Goal: Task Accomplishment & Management: Complete application form

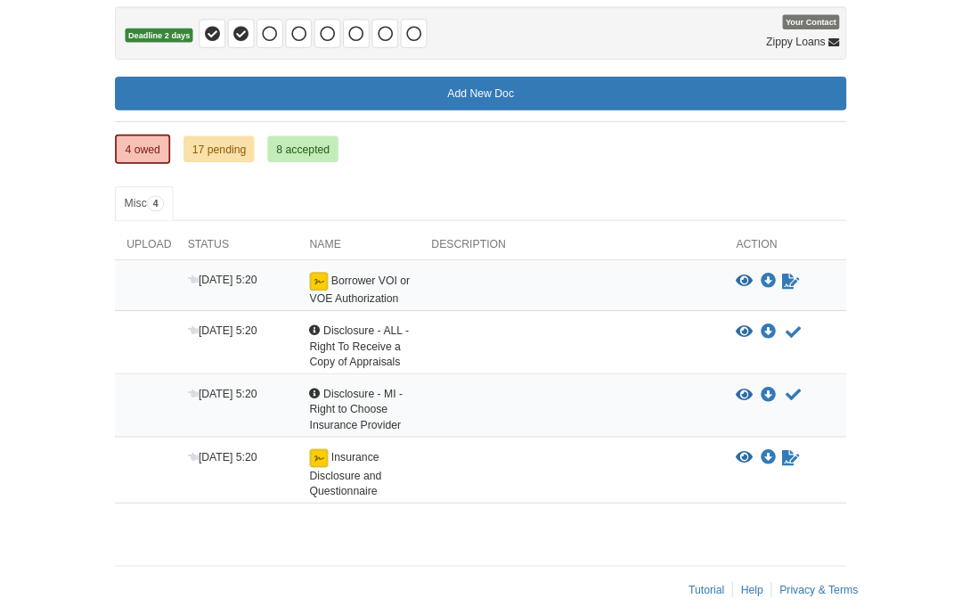
scroll to position [174, 0]
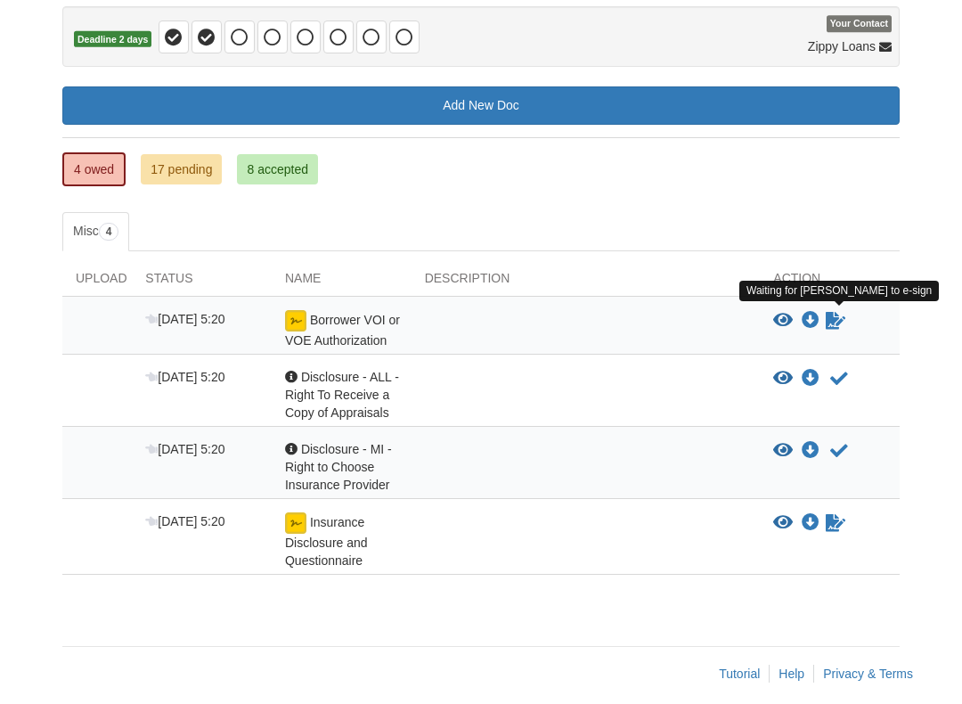
click at [841, 312] on icon "Waiting for your co-borrower to e-sign" at bounding box center [836, 321] width 20 height 18
click at [810, 314] on icon "Download Borrower VOI or VOE Authorization" at bounding box center [811, 321] width 18 height 18
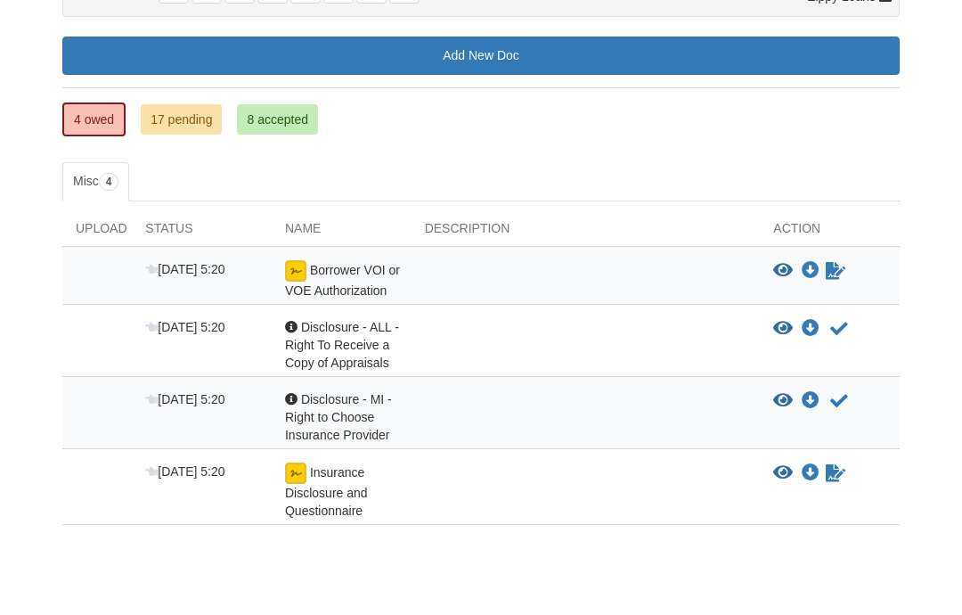
scroll to position [224, 0]
click at [523, 277] on div at bounding box center [586, 279] width 349 height 39
click at [319, 484] on span "Insurance Disclosure and Questionnaire" at bounding box center [326, 491] width 83 height 53
click at [836, 474] on icon "Waiting for your co-borrower to e-sign" at bounding box center [836, 473] width 20 height 18
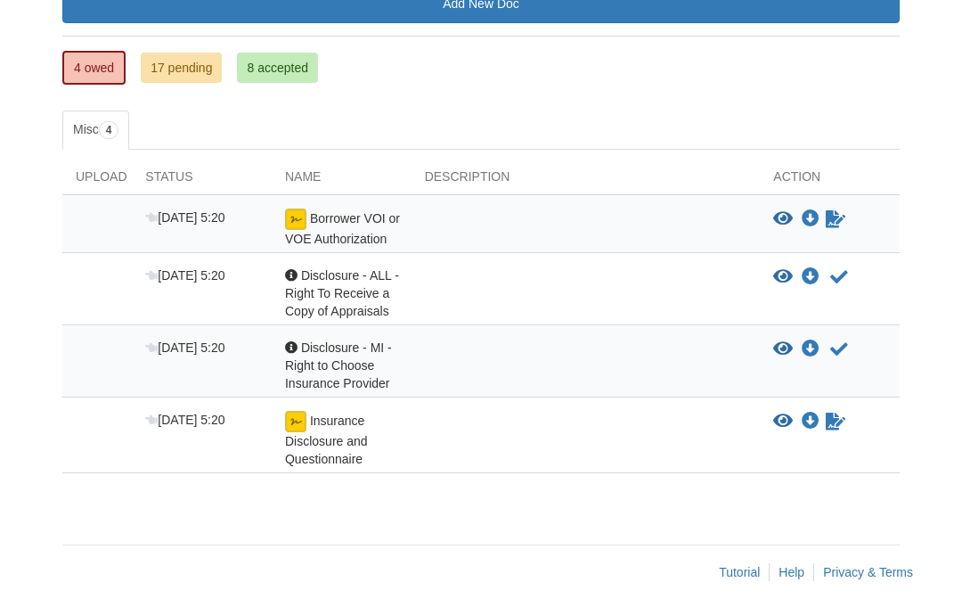
click at [847, 418] on link "Sign document" at bounding box center [835, 421] width 23 height 21
click at [838, 210] on icon "Waiting for your co-borrower to e-sign" at bounding box center [836, 219] width 20 height 18
click at [922, 237] on body "rmeth63@gmail.com Logout" at bounding box center [481, 171] width 962 height 892
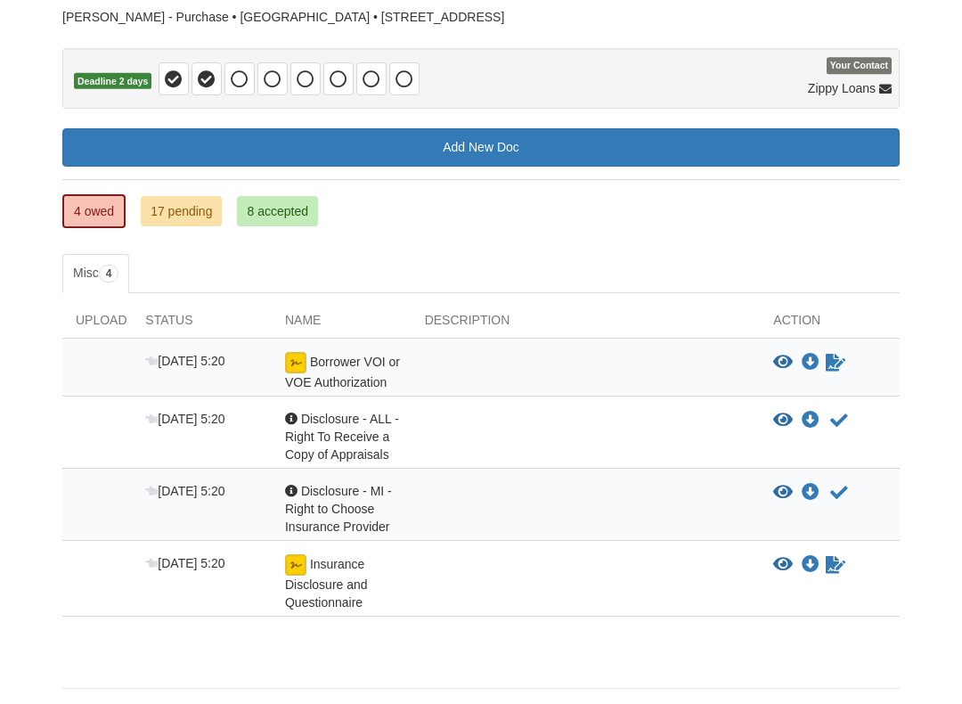
scroll to position [132, 0]
click at [786, 356] on icon "View Borrower VOI or VOE Authorization" at bounding box center [783, 363] width 20 height 18
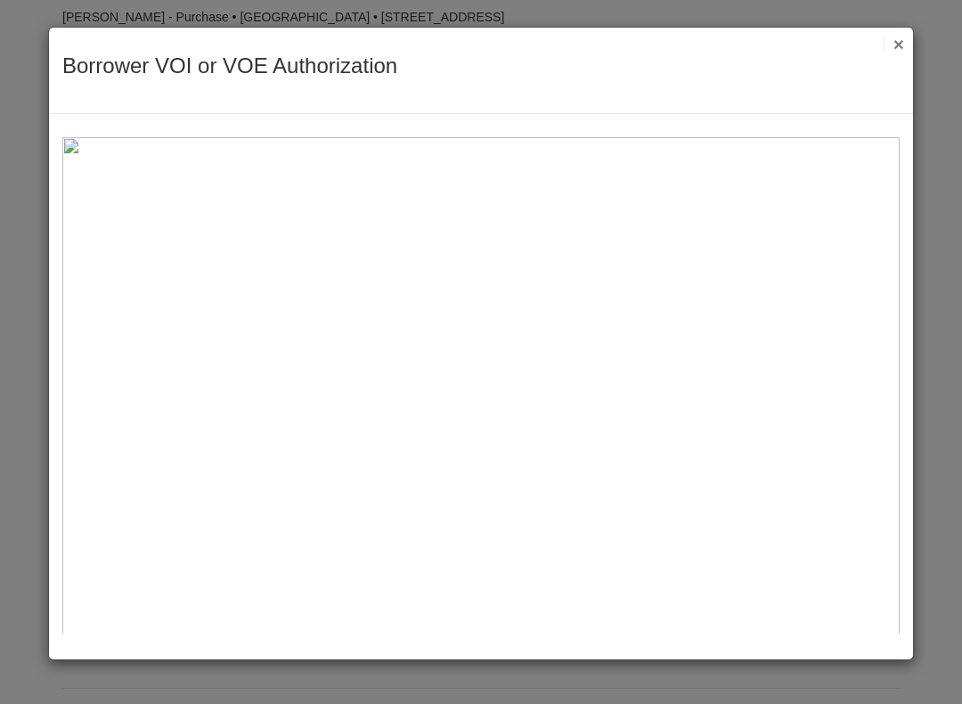
scroll to position [-1, 0]
click at [897, 48] on button "×" at bounding box center [894, 44] width 20 height 19
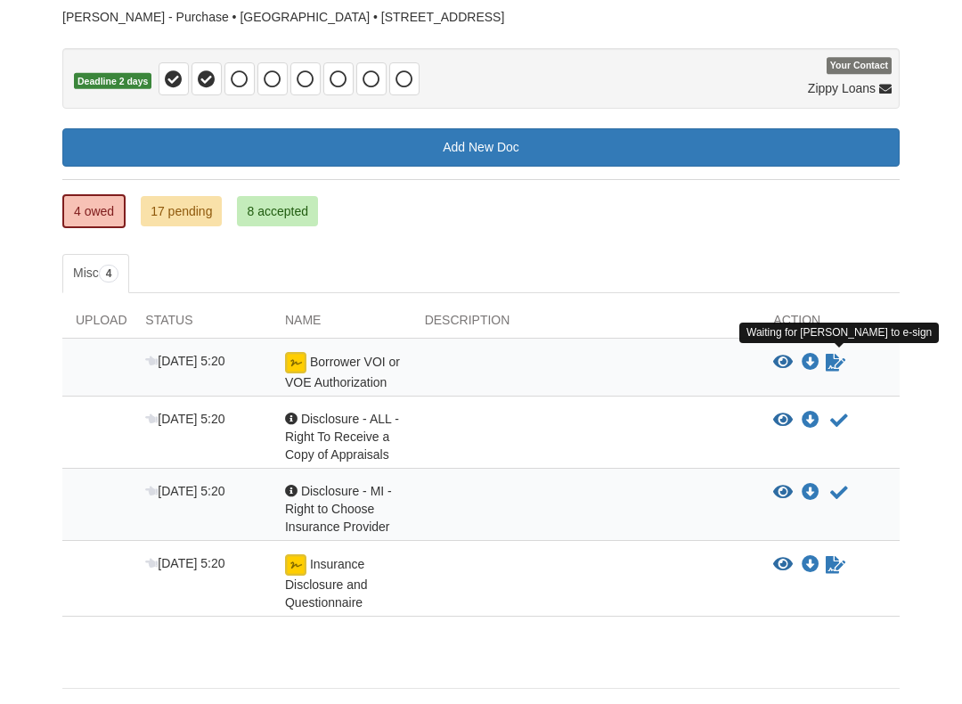
click at [845, 354] on icon "Waiting for your co-borrower to e-sign" at bounding box center [836, 363] width 20 height 18
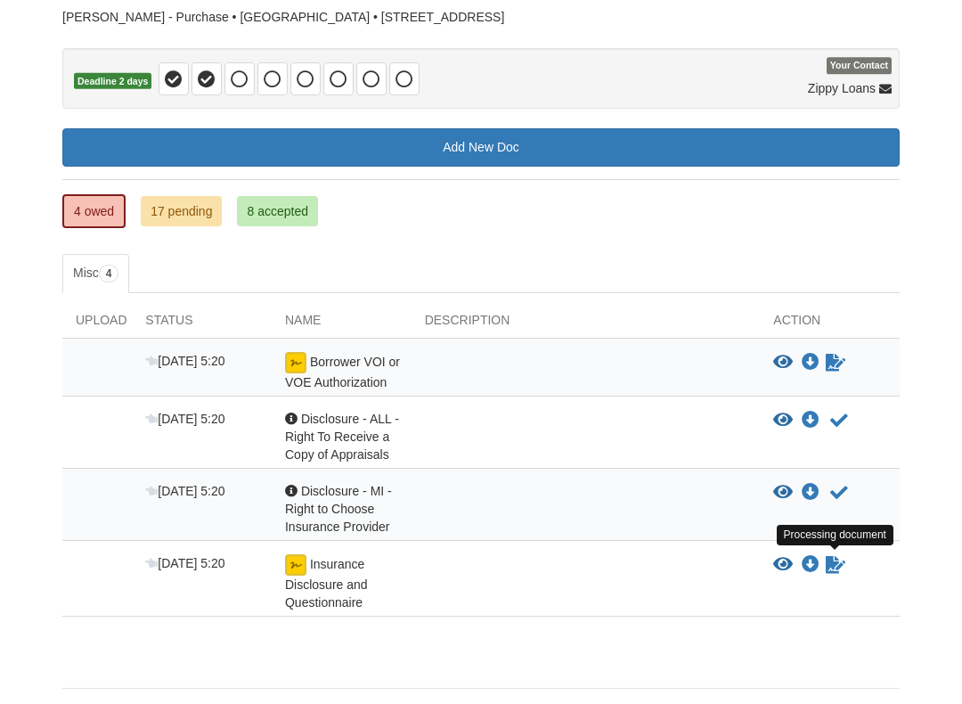
click at [846, 559] on link "Sign document" at bounding box center [835, 564] width 23 height 21
click at [86, 205] on link "4 owed" at bounding box center [93, 211] width 63 height 34
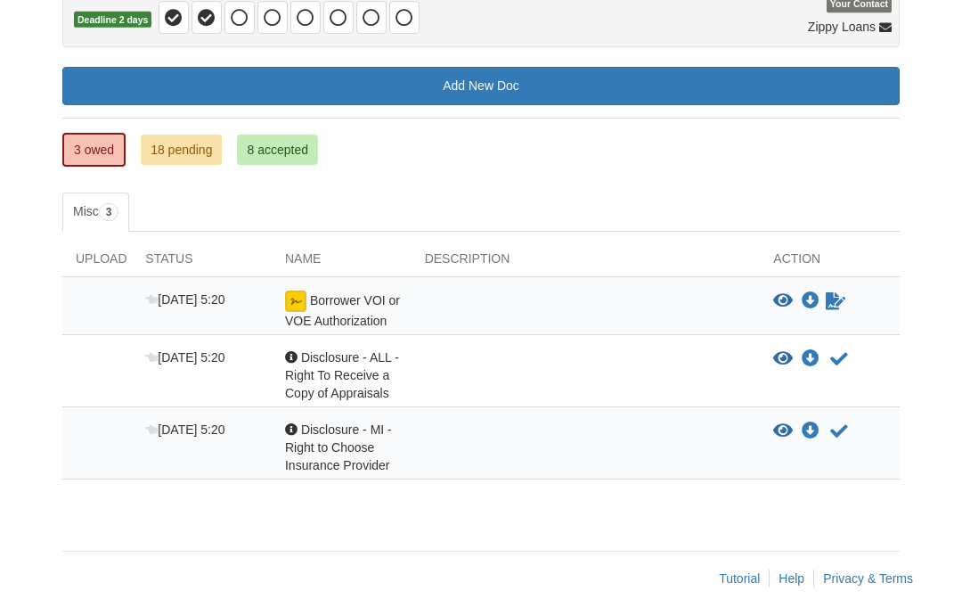
scroll to position [200, 0]
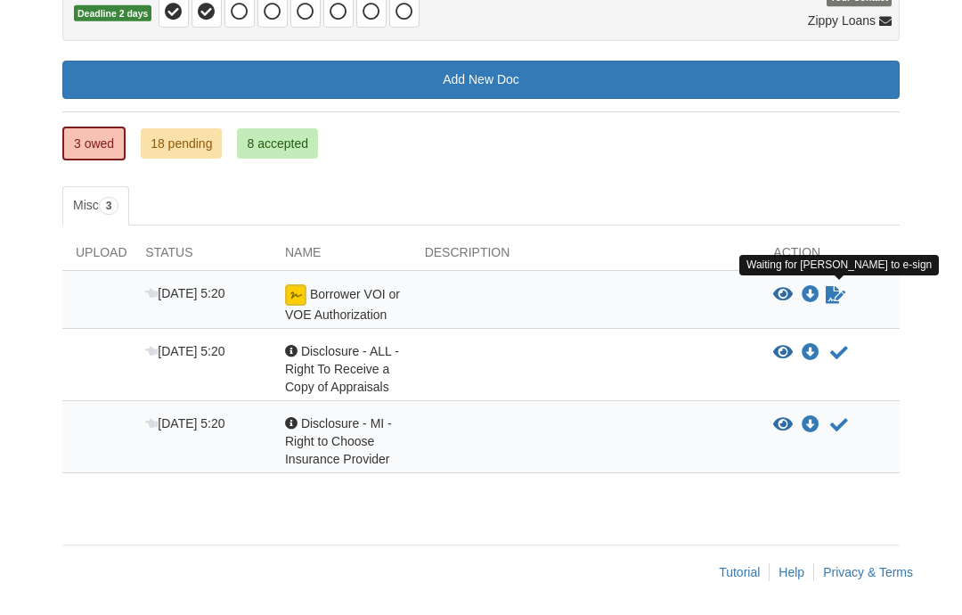
click at [844, 286] on icon "Waiting for your co-borrower to e-sign" at bounding box center [836, 295] width 20 height 18
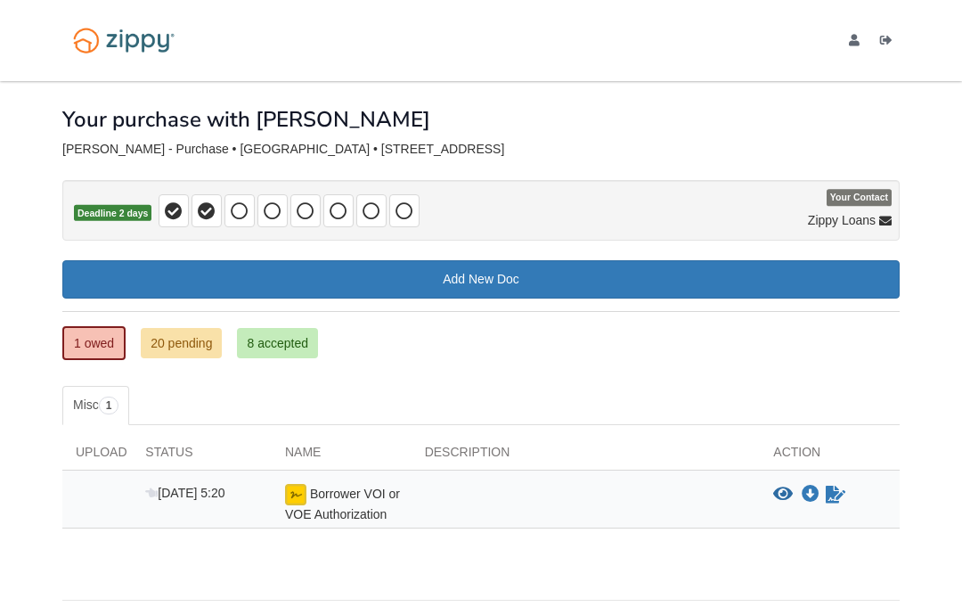
click at [840, 485] on icon "Waiting for your co-borrower to e-sign" at bounding box center [836, 494] width 20 height 18
click at [779, 496] on icon "View Borrower VOI or VOE Authorization" at bounding box center [783, 494] width 20 height 18
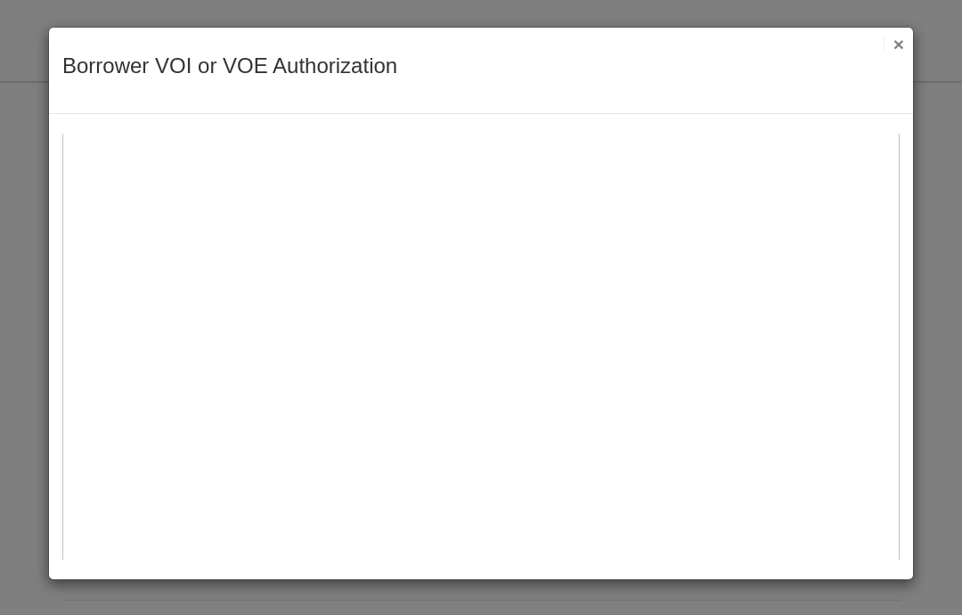
scroll to position [86, 0]
click at [901, 51] on button "×" at bounding box center [894, 44] width 20 height 19
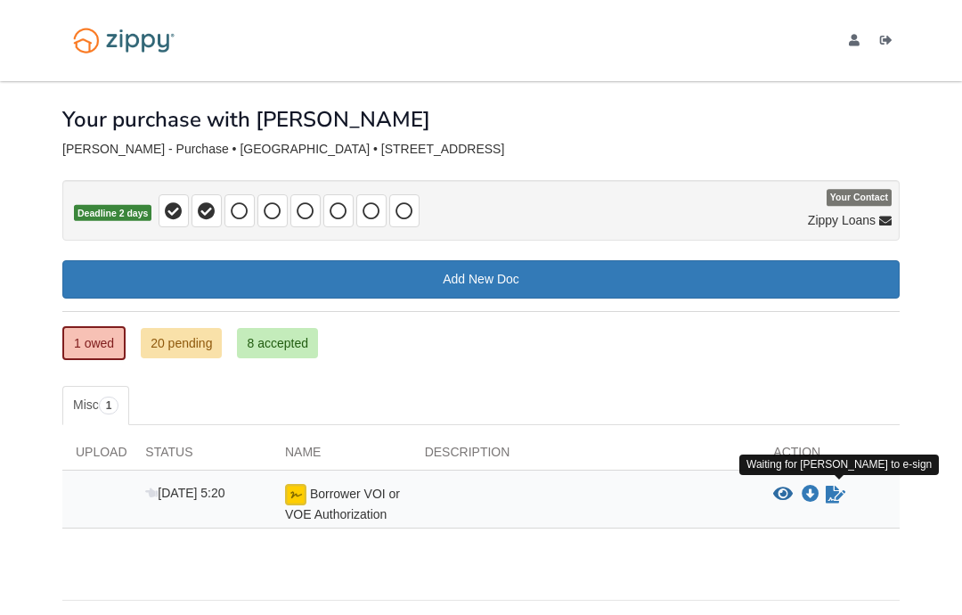
click at [836, 492] on icon "Waiting for your co-borrower to e-sign" at bounding box center [836, 494] width 20 height 18
click at [842, 492] on icon "Waiting for your co-borrower to e-sign" at bounding box center [836, 494] width 20 height 18
click at [842, 491] on icon "Waiting for your co-borrower to e-sign" at bounding box center [836, 494] width 20 height 18
click at [846, 488] on link "Sign document" at bounding box center [835, 494] width 23 height 21
click at [848, 491] on div "View blank/sample document View blank/sample document Download file/sample doc …" at bounding box center [836, 494] width 126 height 21
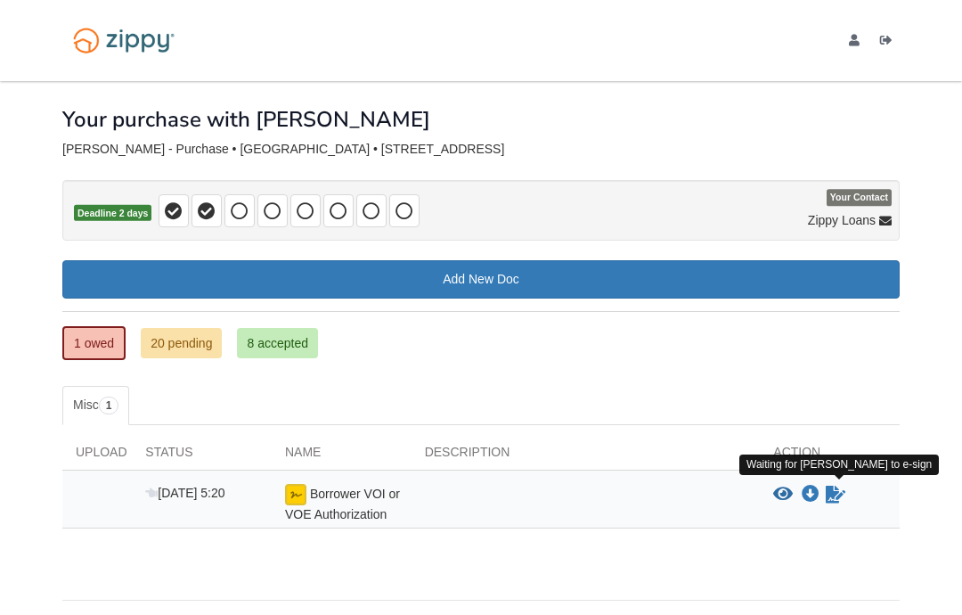
click at [848, 492] on div "View blank/sample document View blank/sample document Download file/sample doc …" at bounding box center [836, 494] width 126 height 21
click at [843, 491] on icon "Waiting for your co-borrower to e-sign" at bounding box center [836, 494] width 20 height 18
click at [842, 486] on icon "Waiting for your co-borrower to e-sign" at bounding box center [836, 494] width 20 height 18
click at [841, 491] on icon "Waiting for your co-borrower to e-sign" at bounding box center [836, 494] width 20 height 18
click at [847, 487] on link "Sign document" at bounding box center [835, 494] width 23 height 21
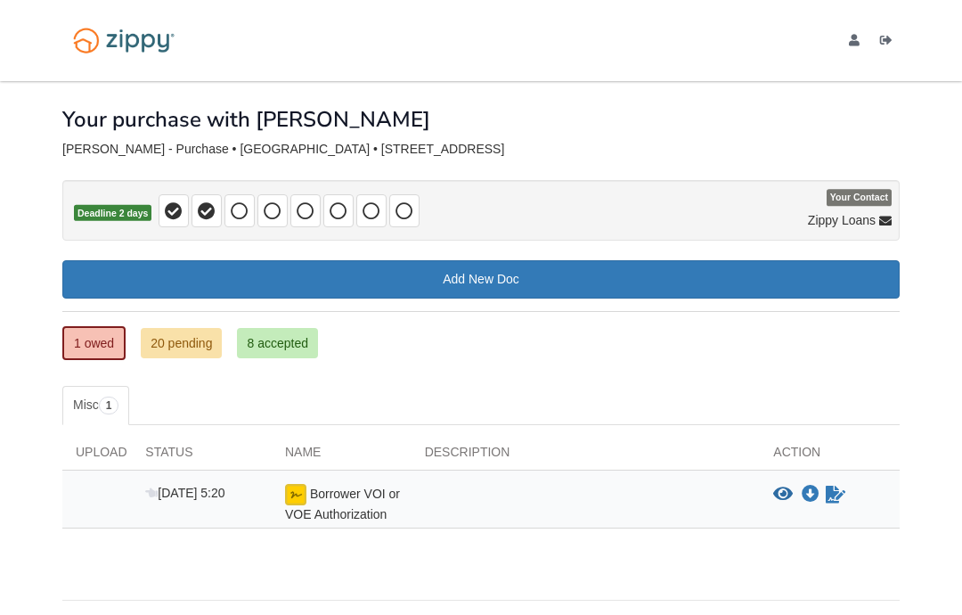
click at [850, 490] on div "View blank/sample document View blank/sample document Download file/sample doc …" at bounding box center [836, 494] width 126 height 21
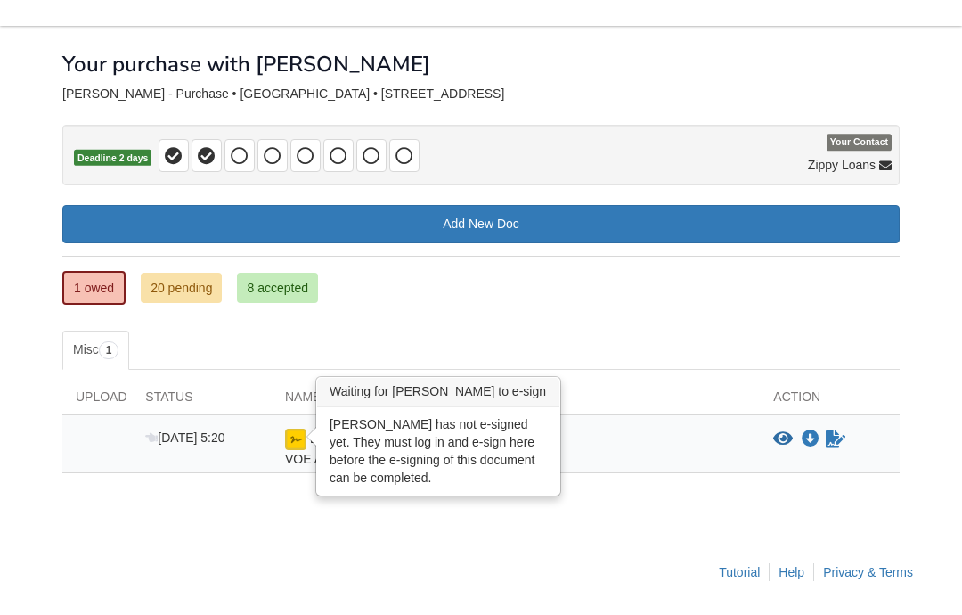
click at [299, 445] on img at bounding box center [295, 438] width 21 height 21
click at [305, 442] on img at bounding box center [295, 438] width 21 height 21
click at [298, 445] on img at bounding box center [295, 438] width 21 height 21
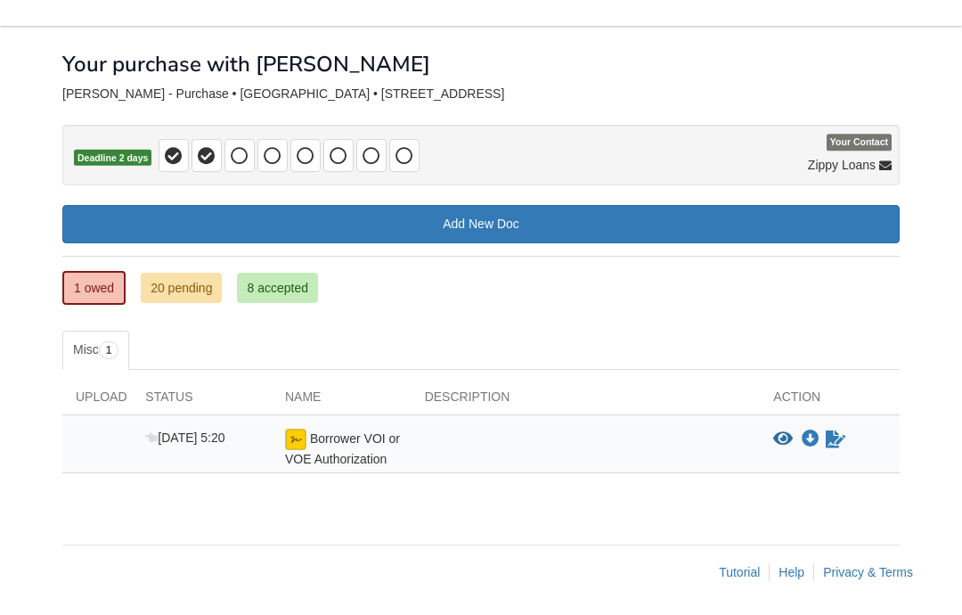
click at [363, 455] on span "Borrower VOI or VOE Authorization" at bounding box center [342, 448] width 115 height 35
click at [840, 435] on icon "Waiting for your co-borrower to e-sign" at bounding box center [836, 439] width 20 height 18
click at [845, 437] on icon "Waiting for your co-borrower to e-sign" at bounding box center [836, 439] width 20 height 18
click at [501, 453] on div at bounding box center [586, 447] width 349 height 39
click at [223, 439] on span "Sep 26 5:20" at bounding box center [184, 437] width 79 height 14
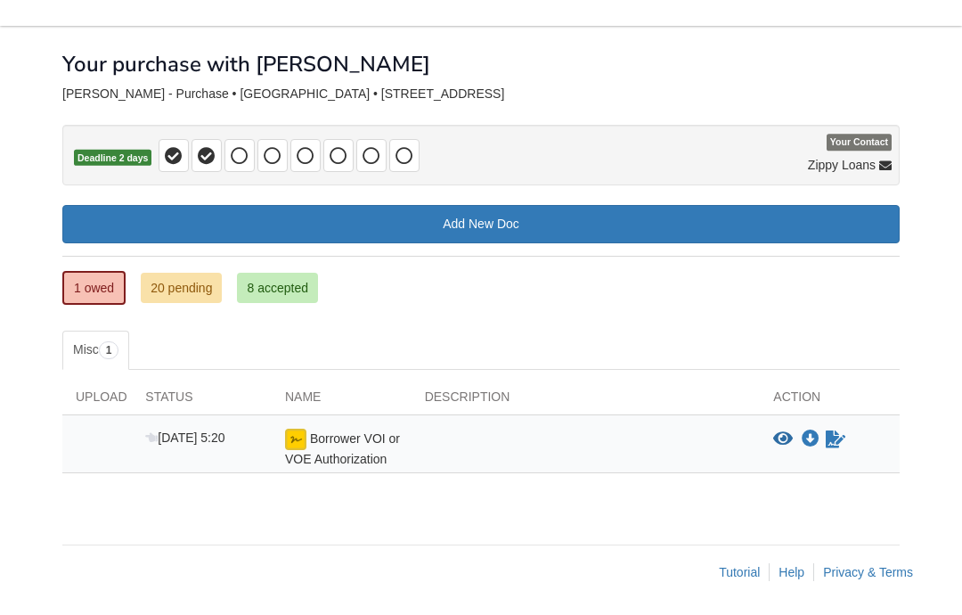
click at [192, 439] on span "Sep 26 5:20" at bounding box center [184, 437] width 79 height 14
click at [187, 440] on span "Sep 26 5:20" at bounding box center [184, 437] width 79 height 14
click at [199, 430] on span "Sep 26 5:20" at bounding box center [184, 437] width 79 height 14
click at [188, 441] on span "Sep 26 5:20" at bounding box center [184, 437] width 79 height 14
click at [188, 436] on span "Sep 26 5:20" at bounding box center [184, 437] width 79 height 14
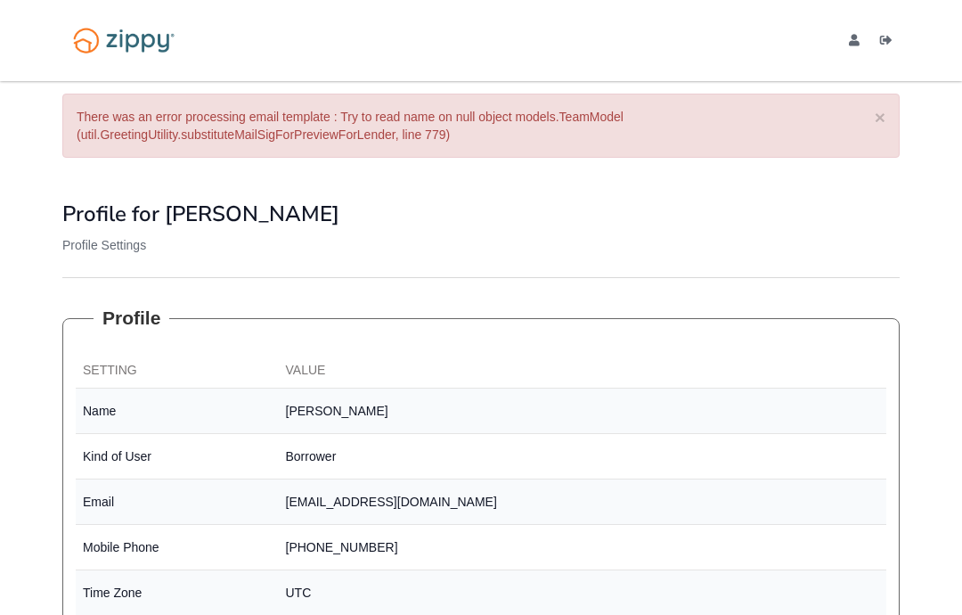
click at [885, 108] on button "×" at bounding box center [880, 117] width 11 height 19
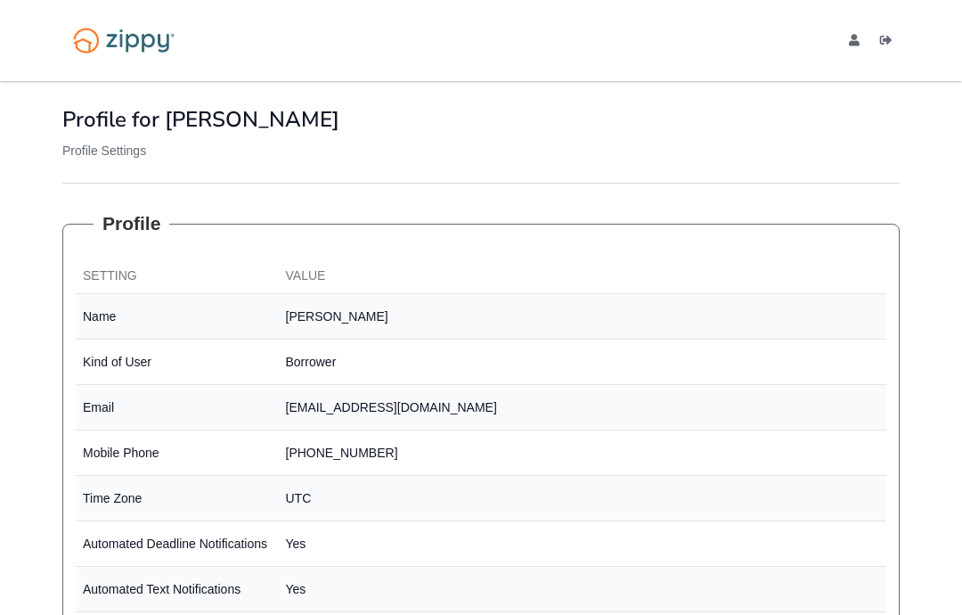
click at [896, 35] on link "Logout" at bounding box center [890, 43] width 20 height 18
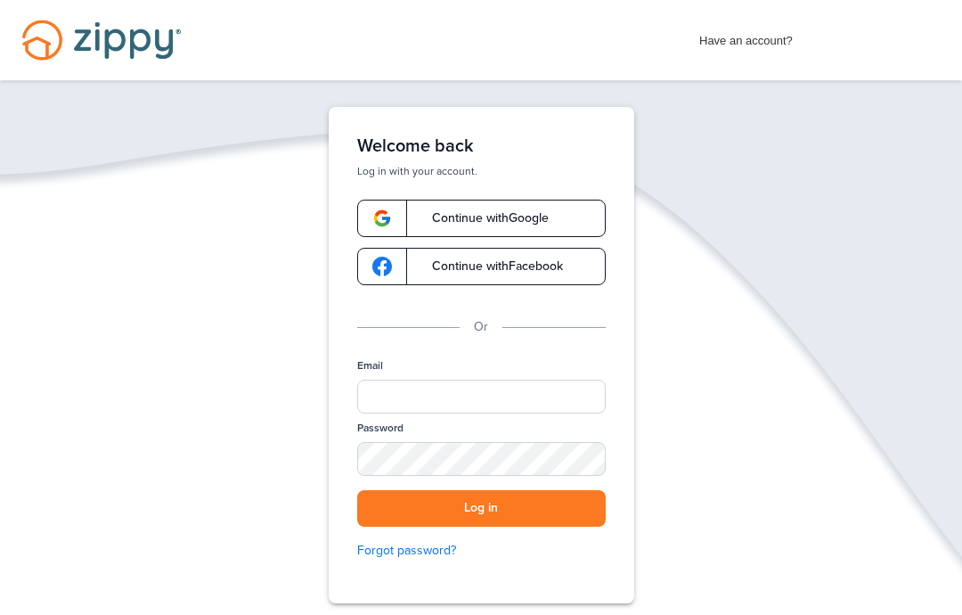
click at [768, 34] on span "Have an account?" at bounding box center [746, 36] width 94 height 29
click at [749, 29] on span "Have an account?" at bounding box center [746, 36] width 94 height 29
click at [754, 46] on span "Have an account?" at bounding box center [746, 36] width 94 height 29
click at [124, 39] on img "Desktop Navigation" at bounding box center [101, 40] width 203 height 80
